Goal: Transaction & Acquisition: Purchase product/service

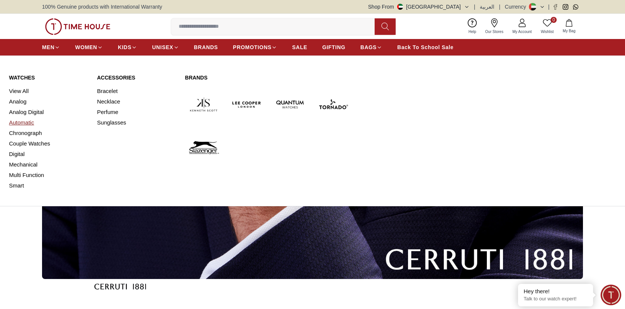
click at [19, 122] on link "Automatic" at bounding box center [48, 122] width 79 height 11
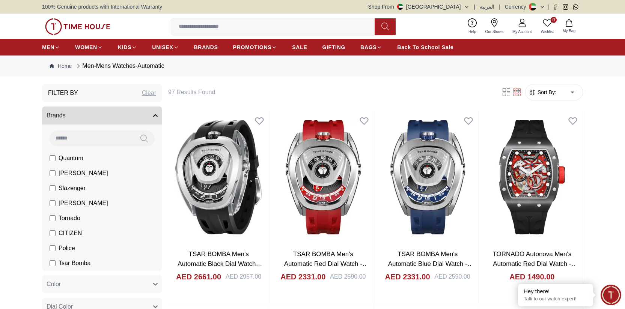
scroll to position [57, 0]
click at [81, 135] on input at bounding box center [92, 138] width 84 height 15
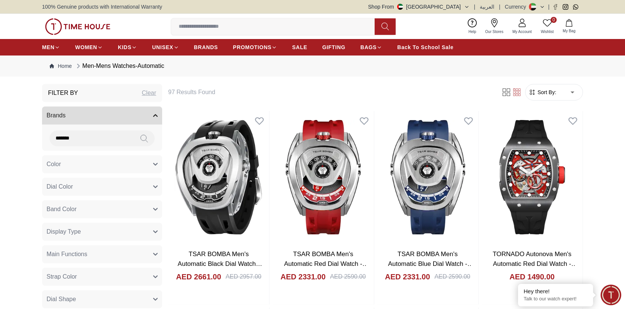
click at [143, 136] on icon at bounding box center [144, 138] width 8 height 9
click at [83, 140] on input "*******" at bounding box center [92, 138] width 84 height 15
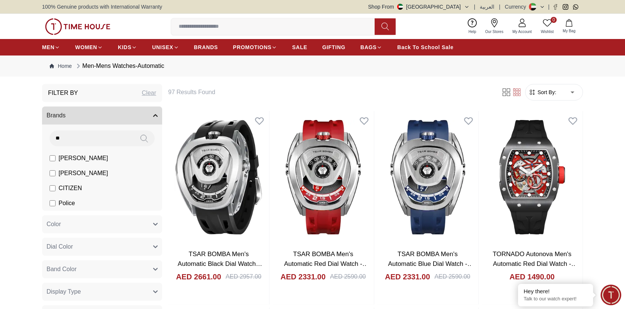
type input "*"
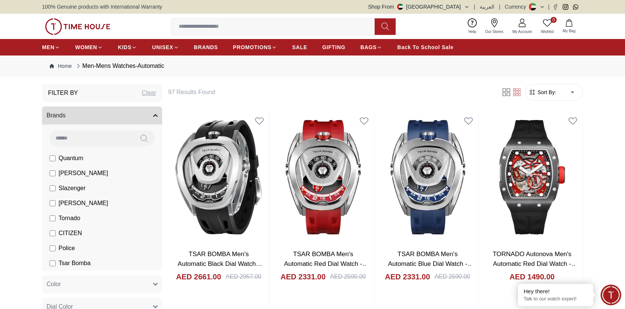
scroll to position [734, 0]
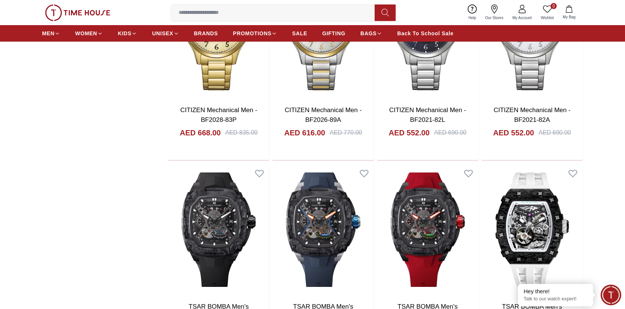
scroll to position [887, 0]
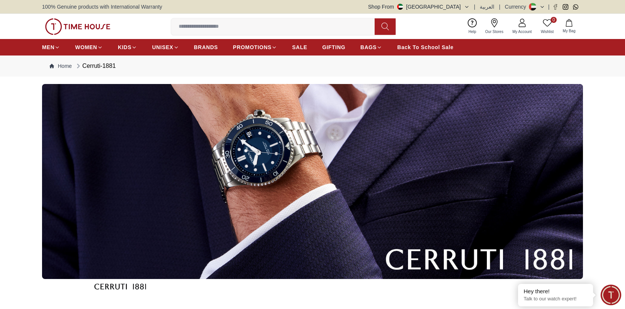
click at [341, 204] on img at bounding box center [312, 181] width 541 height 195
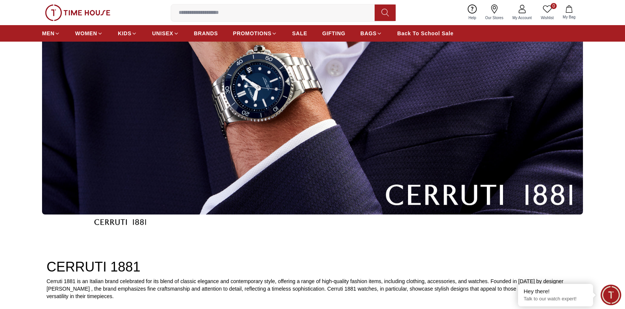
click at [462, 201] on img at bounding box center [312, 117] width 541 height 195
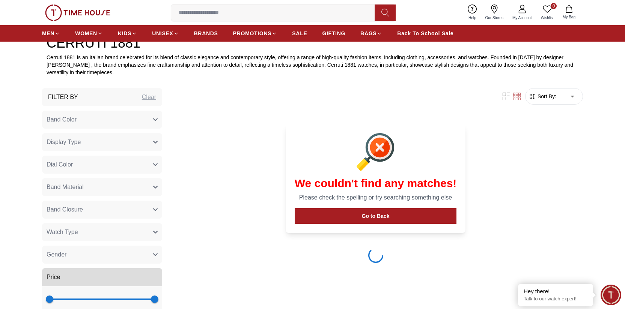
scroll to position [288, 0]
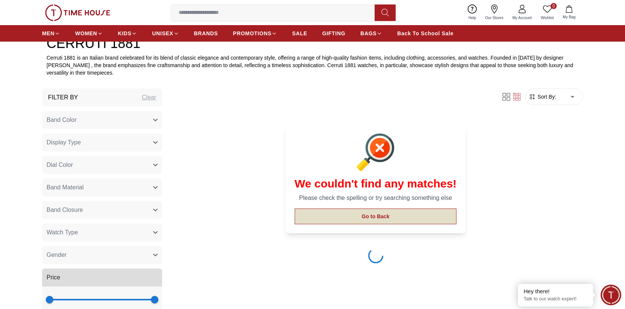
click at [382, 216] on button "Go to Back" at bounding box center [376, 217] width 162 height 16
